Goal: Navigation & Orientation: Understand site structure

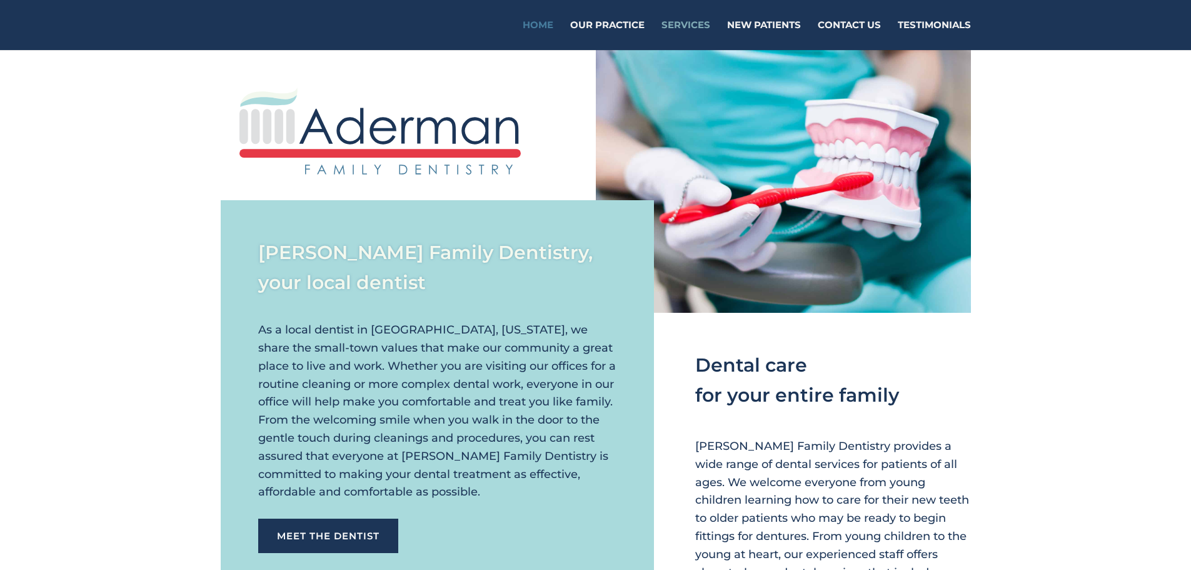
click at [700, 26] on link "Services" at bounding box center [686, 35] width 49 height 29
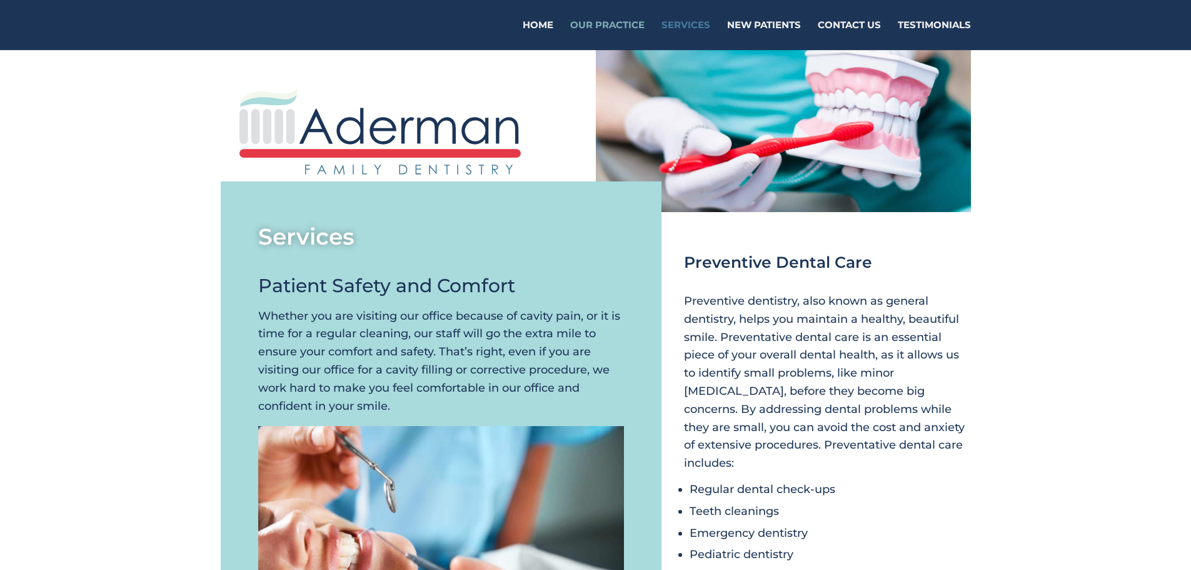
click at [615, 21] on link "Our Practice" at bounding box center [607, 35] width 74 height 29
